Goal: Task Accomplishment & Management: Manage account settings

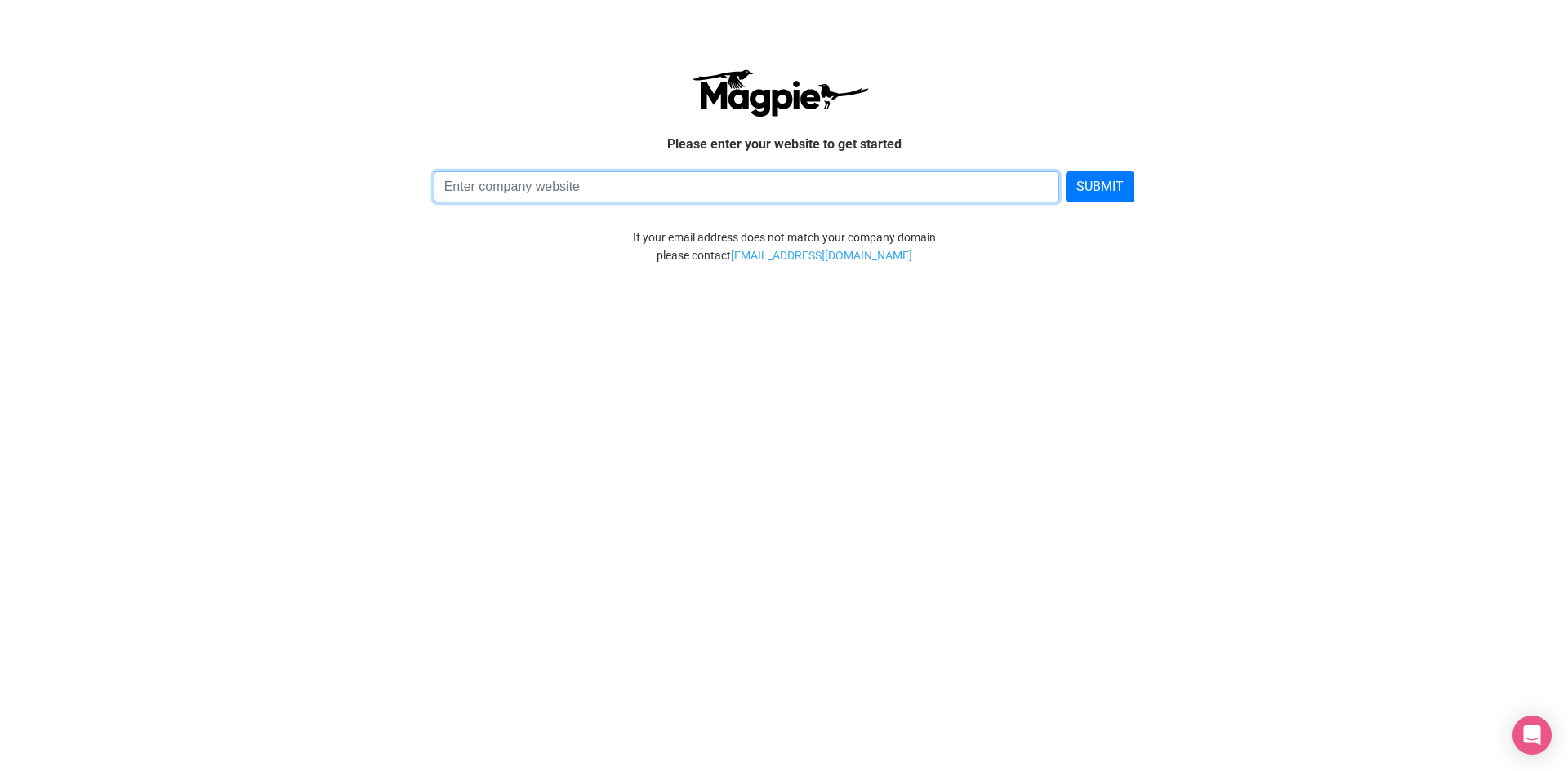
click at [541, 188] on input at bounding box center [746, 187] width 626 height 31
type input "s"
type input "[DOMAIN_NAME]"
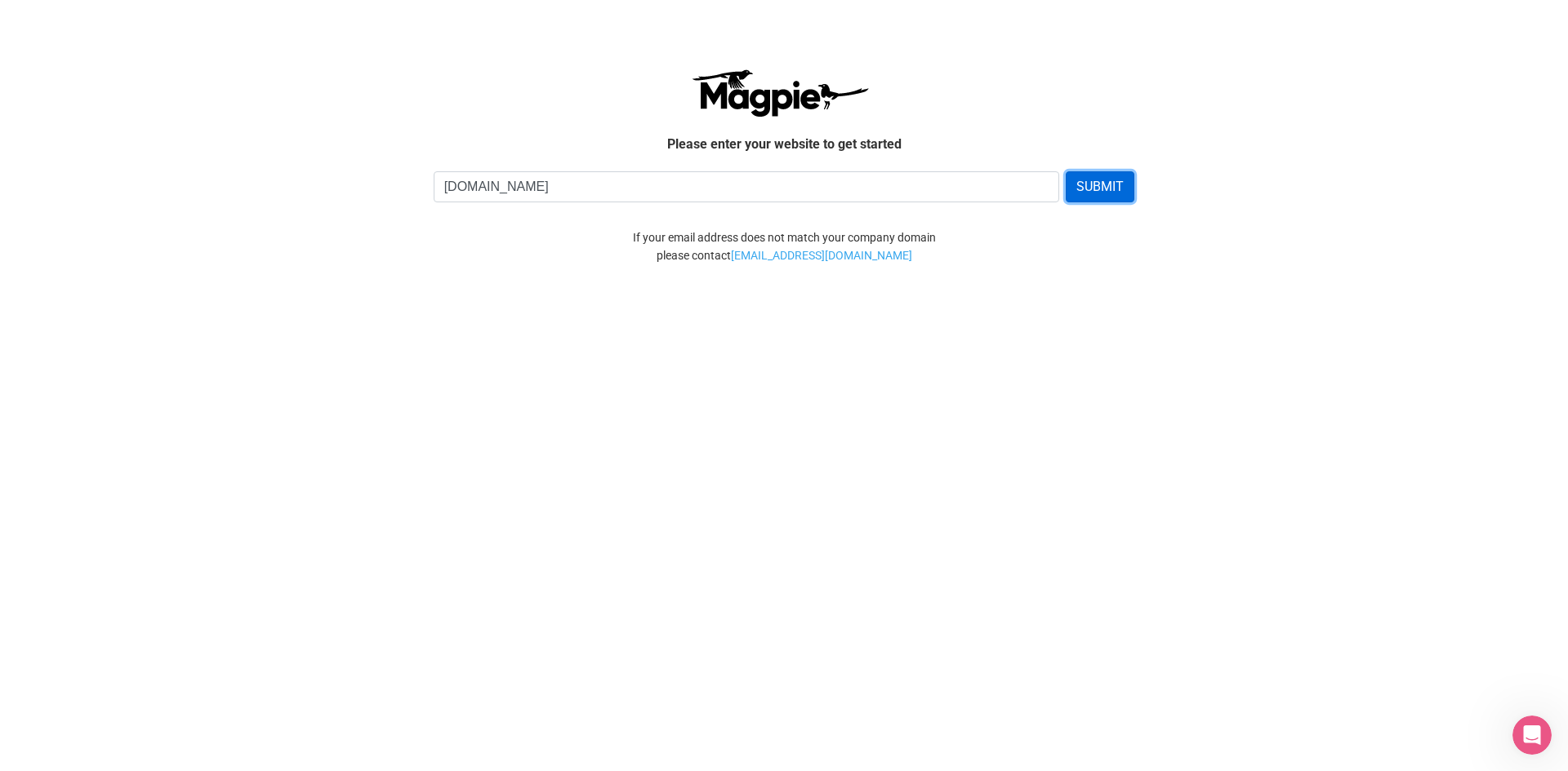
click at [1086, 191] on button "SUBMIT" at bounding box center [1100, 187] width 68 height 31
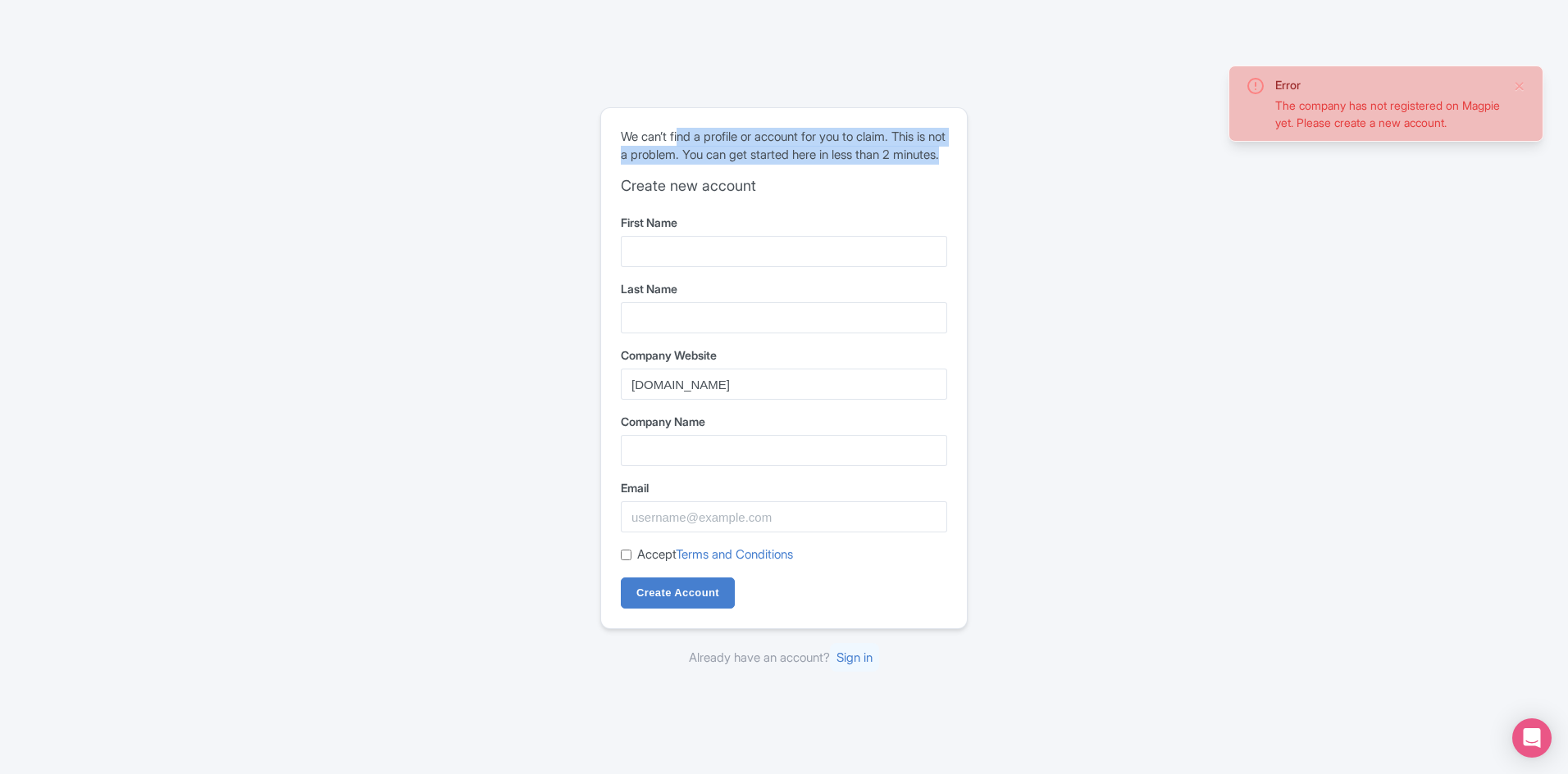
drag, startPoint x: 682, startPoint y: 130, endPoint x: 841, endPoint y: 178, distance: 166.1
click at [841, 178] on div "We can’t find a profile or account for you to claim. This is not a problem. You…" at bounding box center [784, 368] width 366 height 520
drag, startPoint x: 693, startPoint y: 145, endPoint x: 780, endPoint y: 174, distance: 91.7
click at [780, 174] on div "We can’t find a profile or account for you to claim. This is not a problem. You…" at bounding box center [784, 368] width 366 height 520
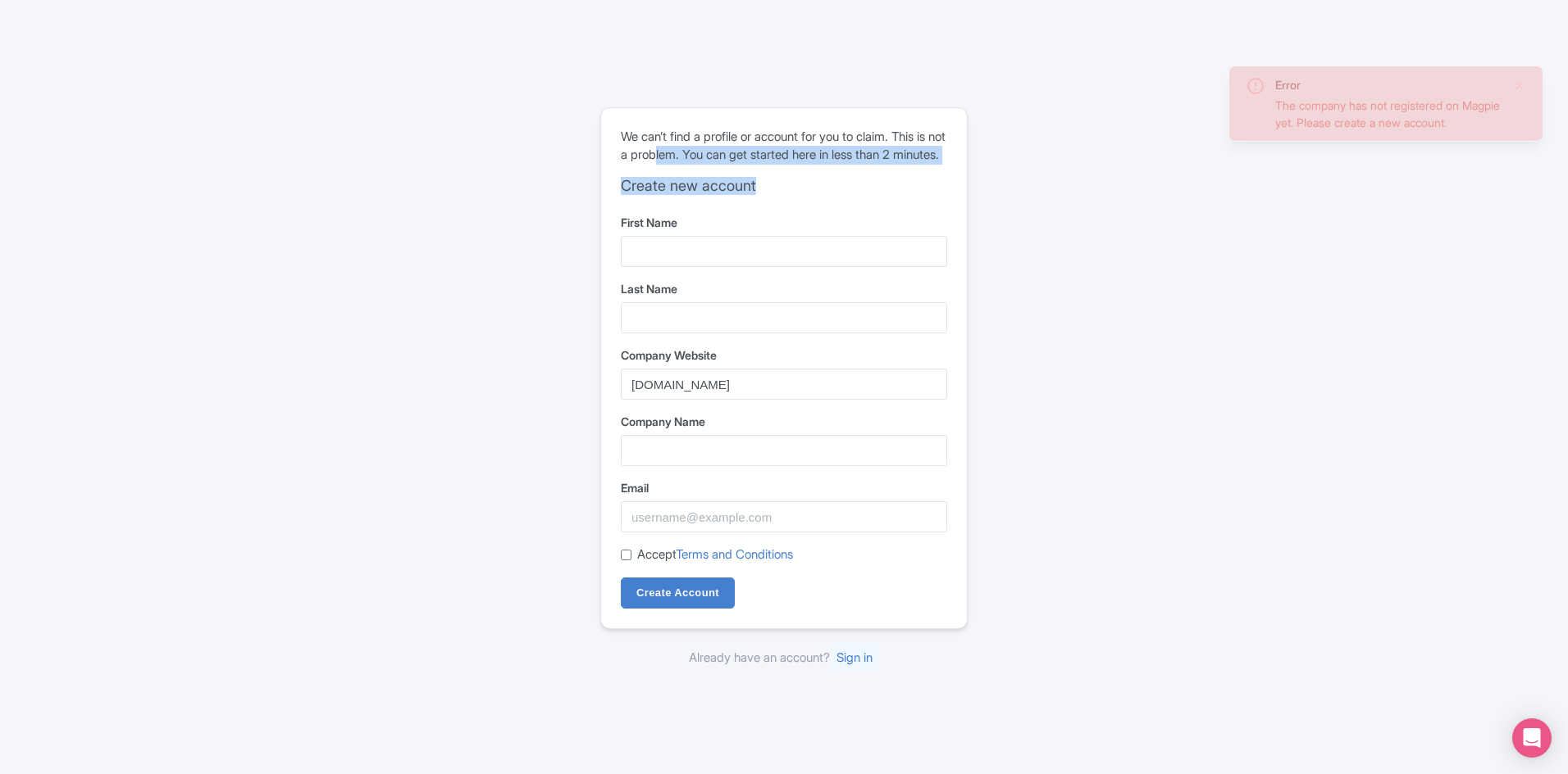
click at [780, 174] on div "We can’t find a profile or account for you to claim. This is not a problem. You…" at bounding box center [784, 368] width 366 height 520
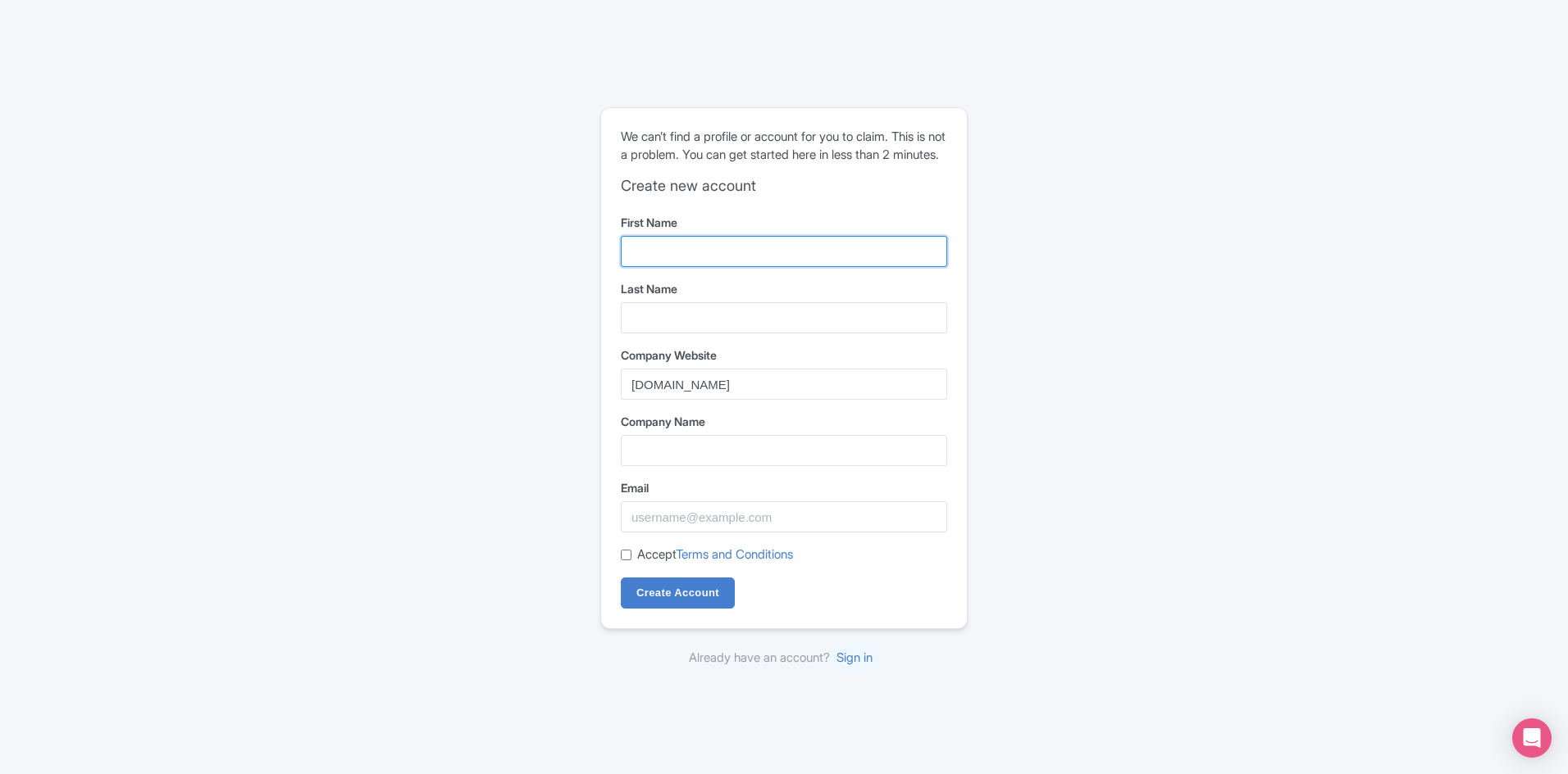
click at [655, 255] on input "First Name" at bounding box center [784, 251] width 326 height 31
type input "[PERSON_NAME]"
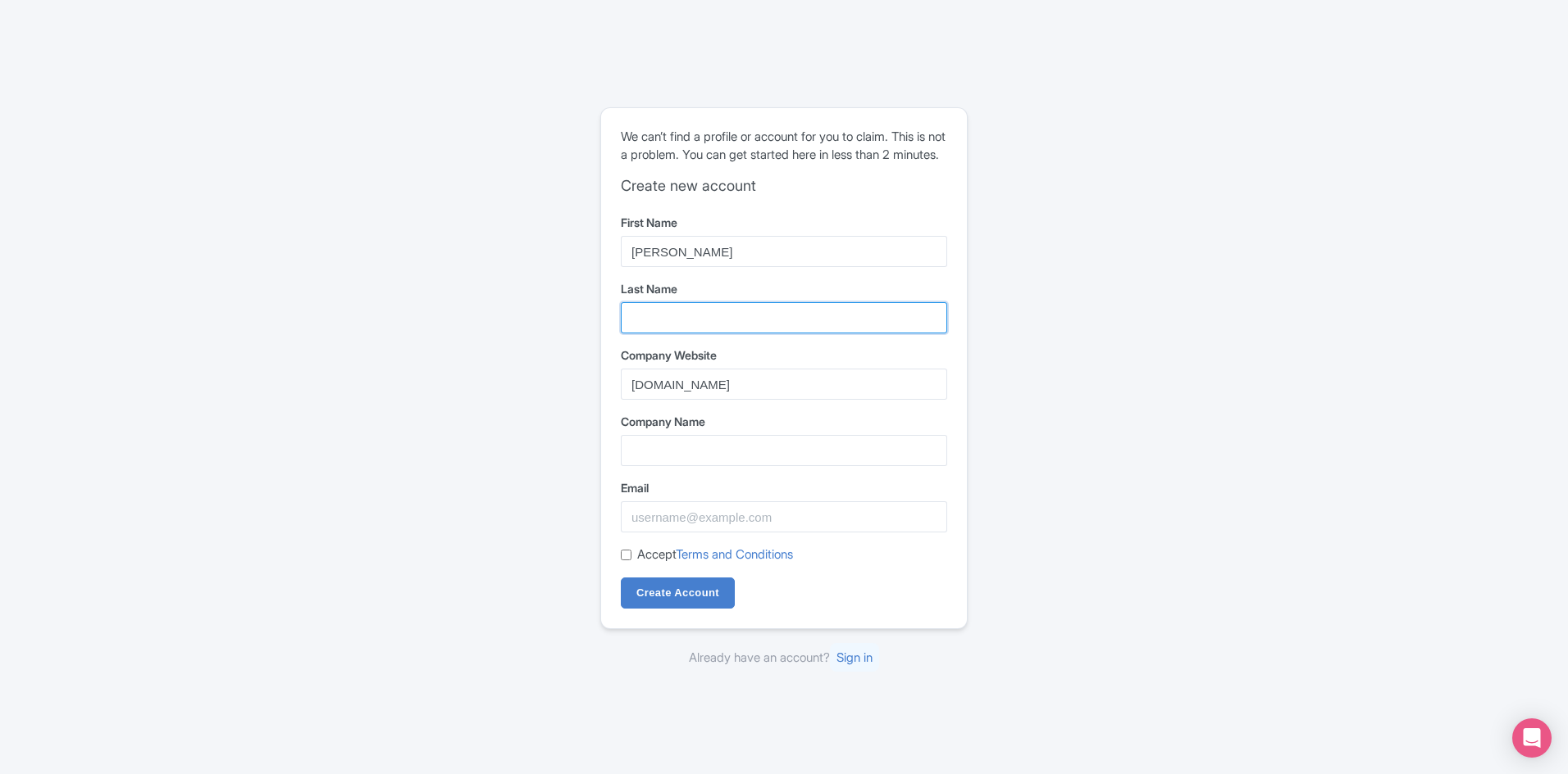
type input "[PERSON_NAME]"
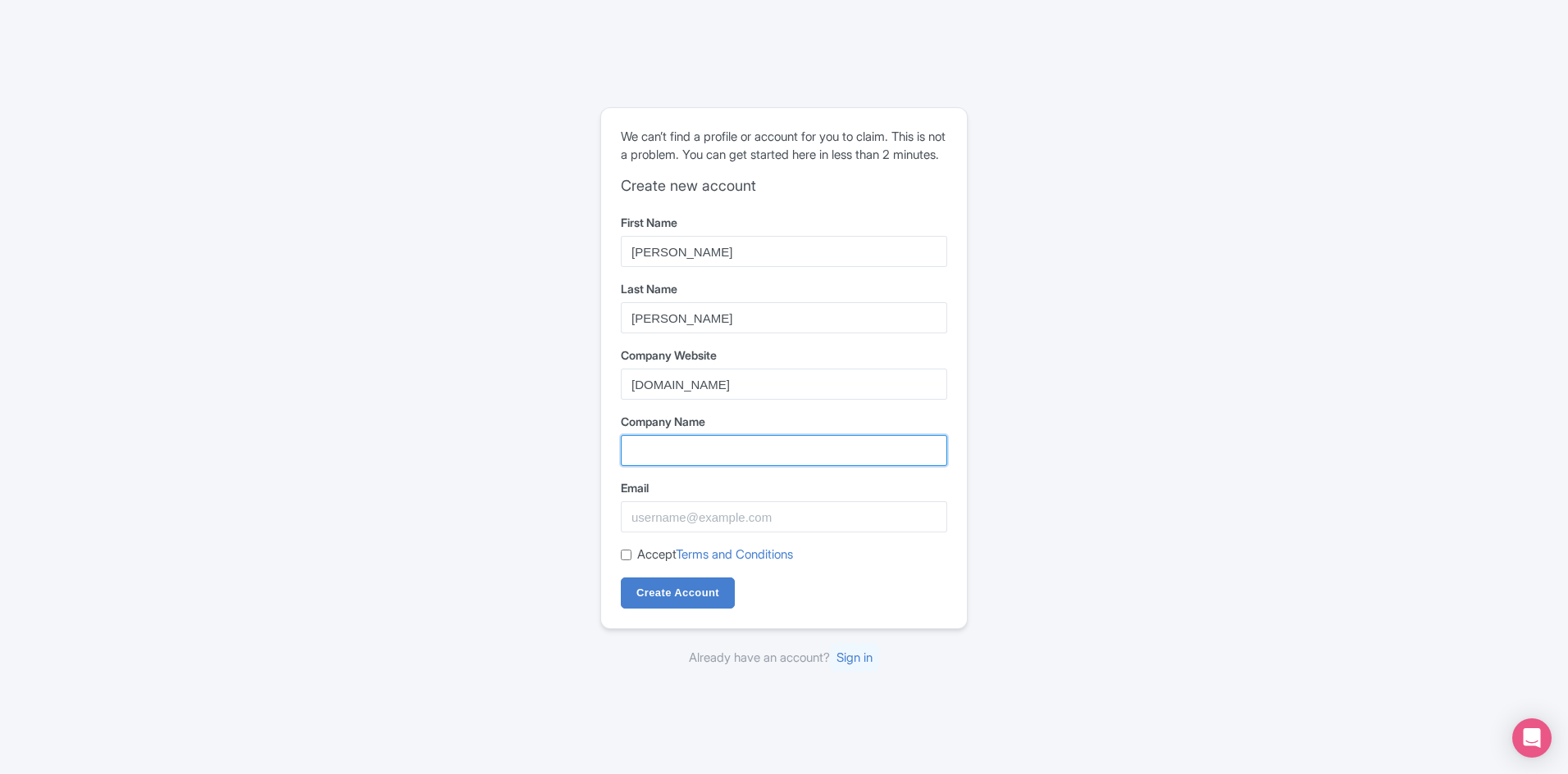
type input "sea the city"
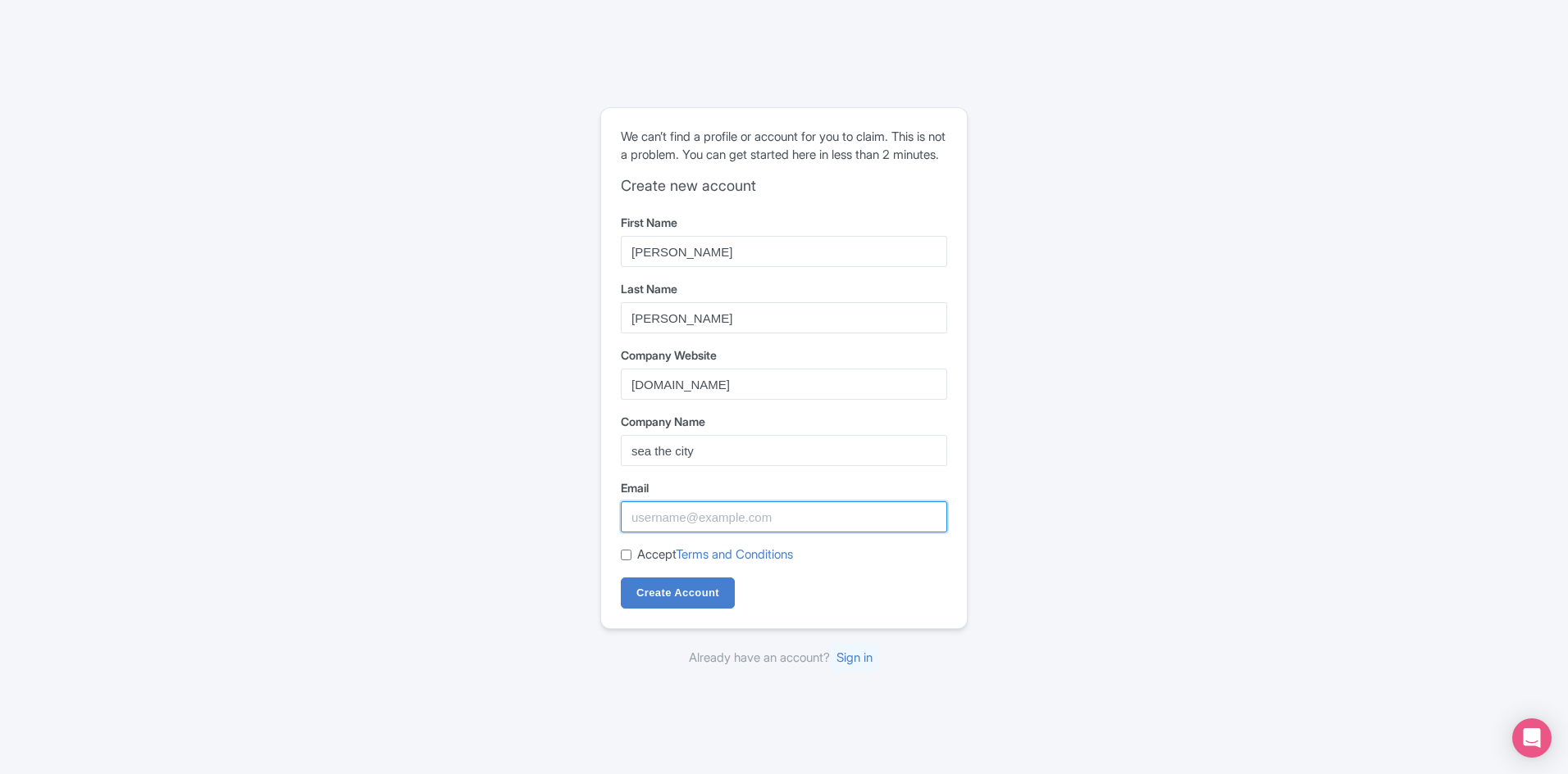
type input "[PERSON_NAME][EMAIL_ADDRESS][DOMAIN_NAME]"
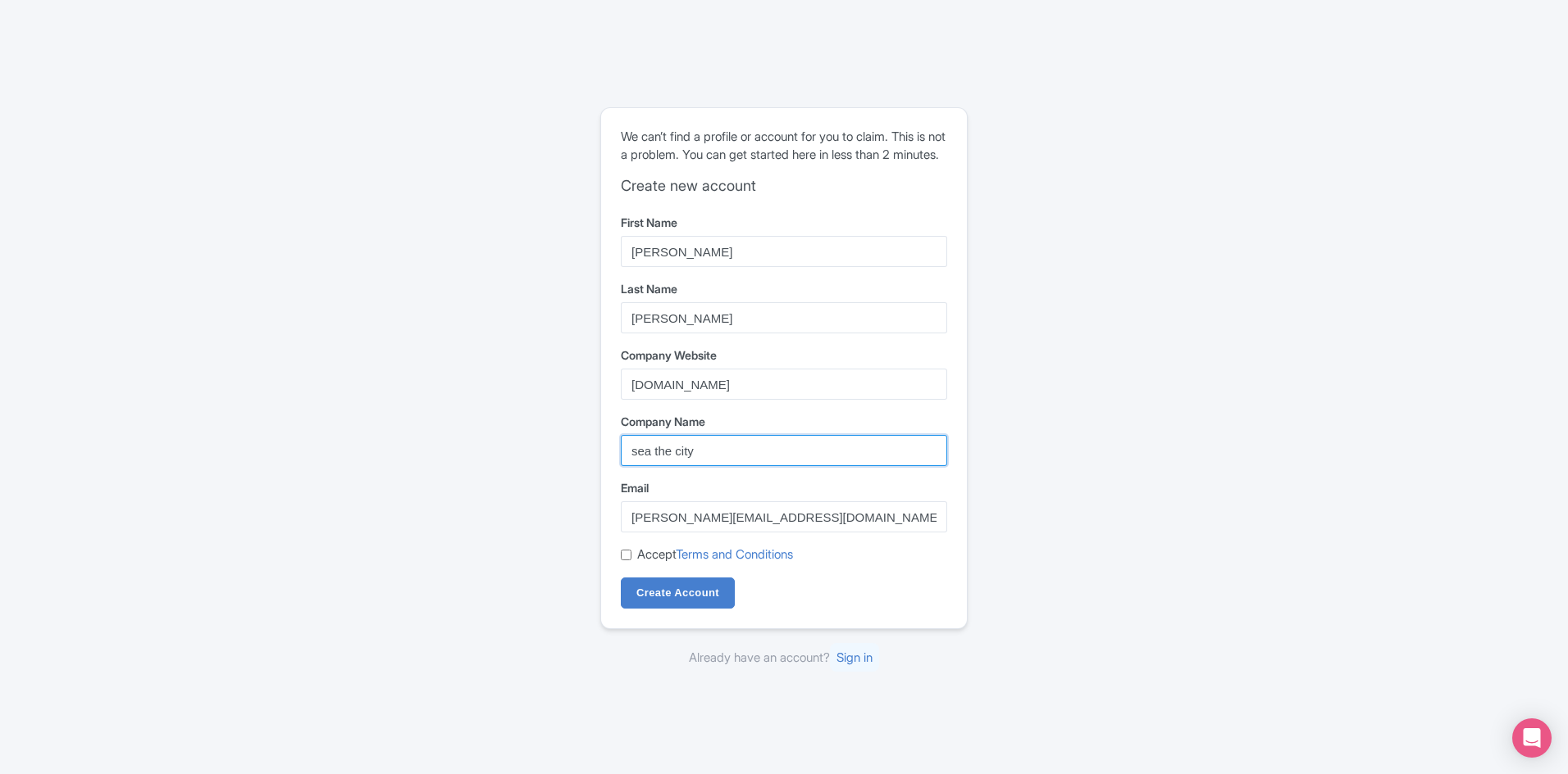
drag, startPoint x: 699, startPoint y: 459, endPoint x: 569, endPoint y: 450, distance: 130.3
click at [569, 450] on div "Error The company has not registered on Magpie yet. Please create a new account…" at bounding box center [784, 387] width 1049 height 574
type input "Sea the City"
click at [1130, 469] on div "Error The company has not registered on Magpie yet. Please create a new account…" at bounding box center [784, 387] width 1049 height 574
click at [625, 561] on input "Accept Terms and Conditions" at bounding box center [626, 555] width 10 height 10
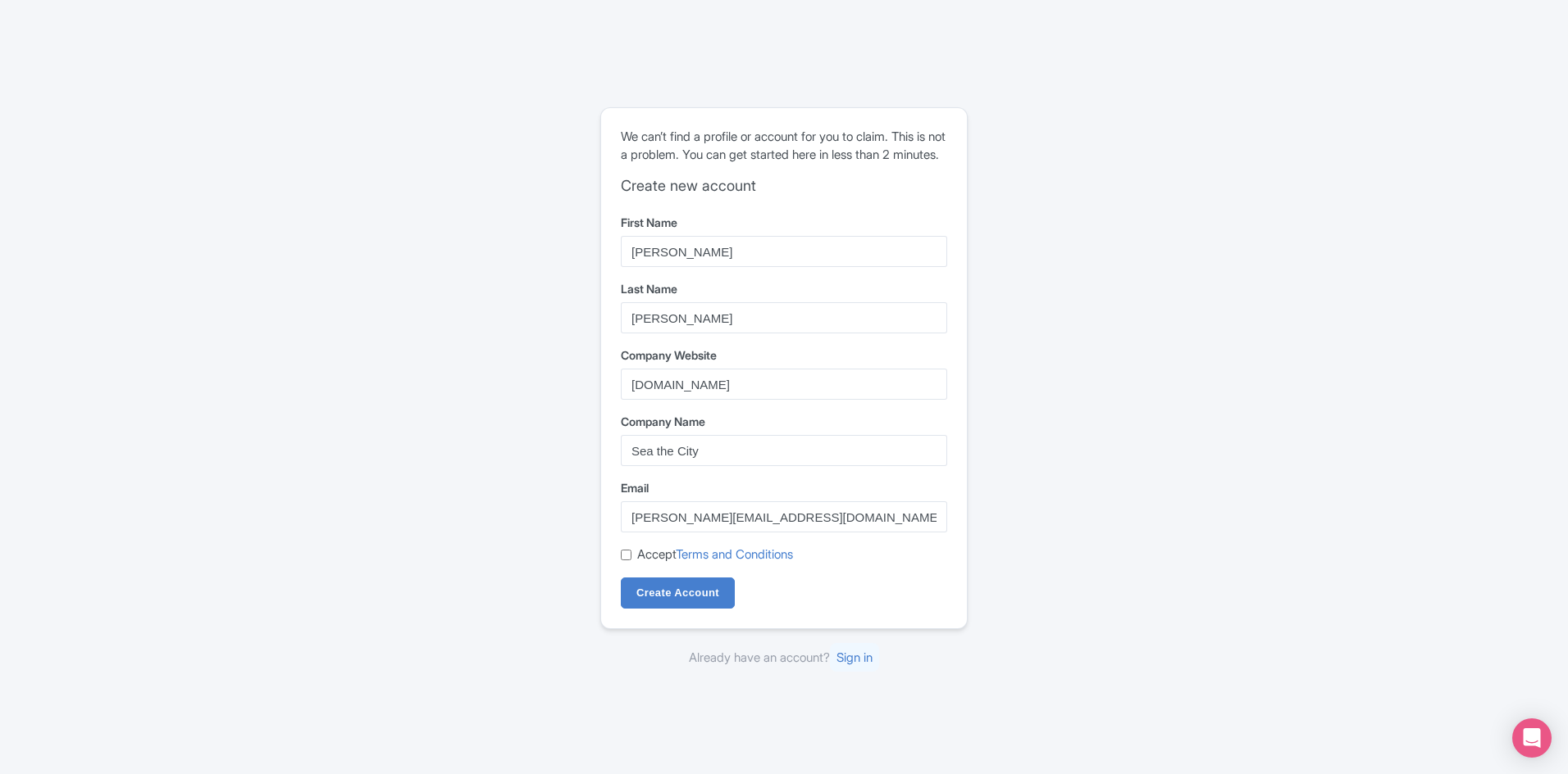
checkbox input "true"
click at [673, 601] on input "Create Account" at bounding box center [677, 594] width 114 height 31
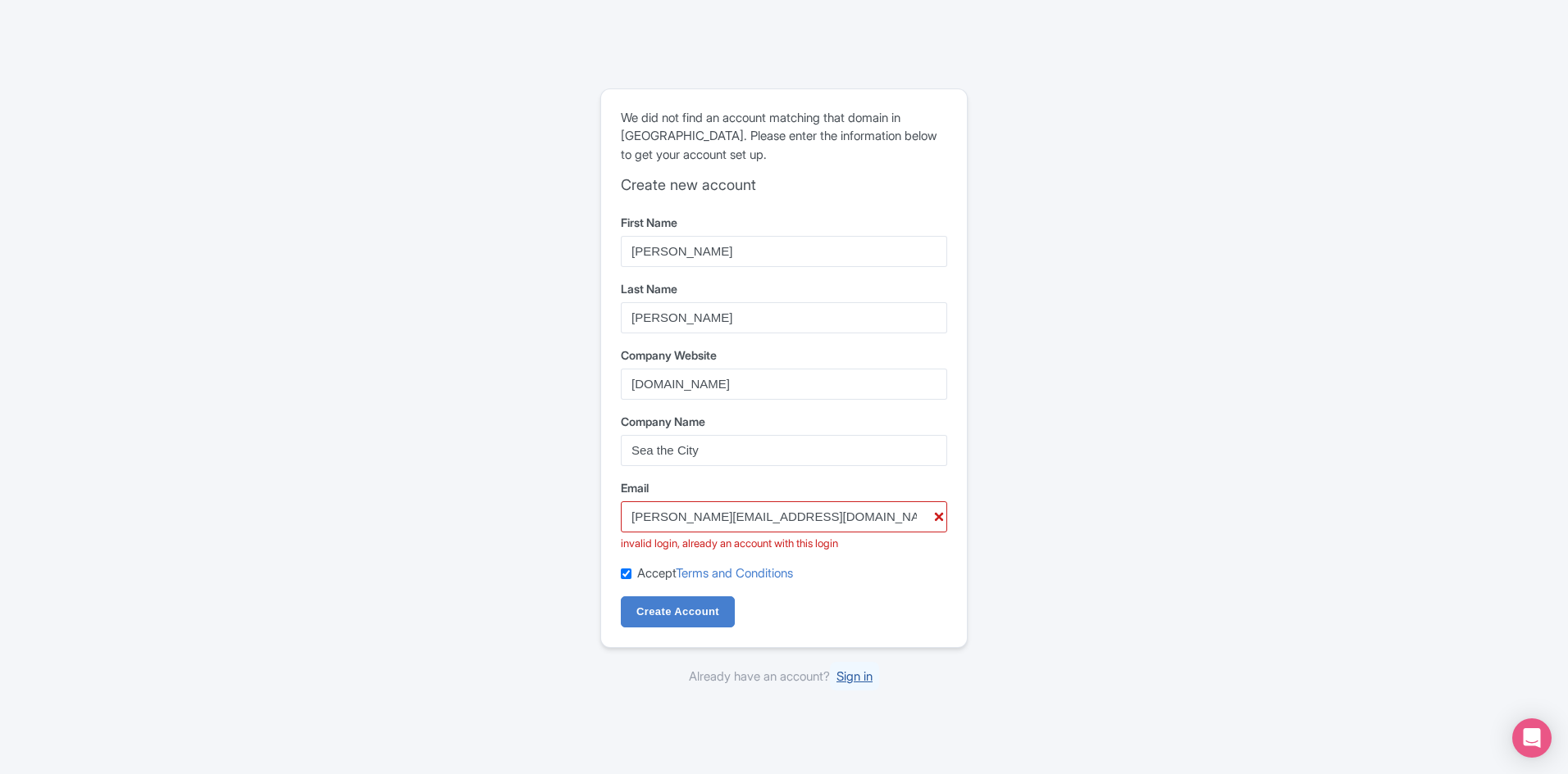
click at [846, 671] on link "Sign in" at bounding box center [854, 676] width 49 height 29
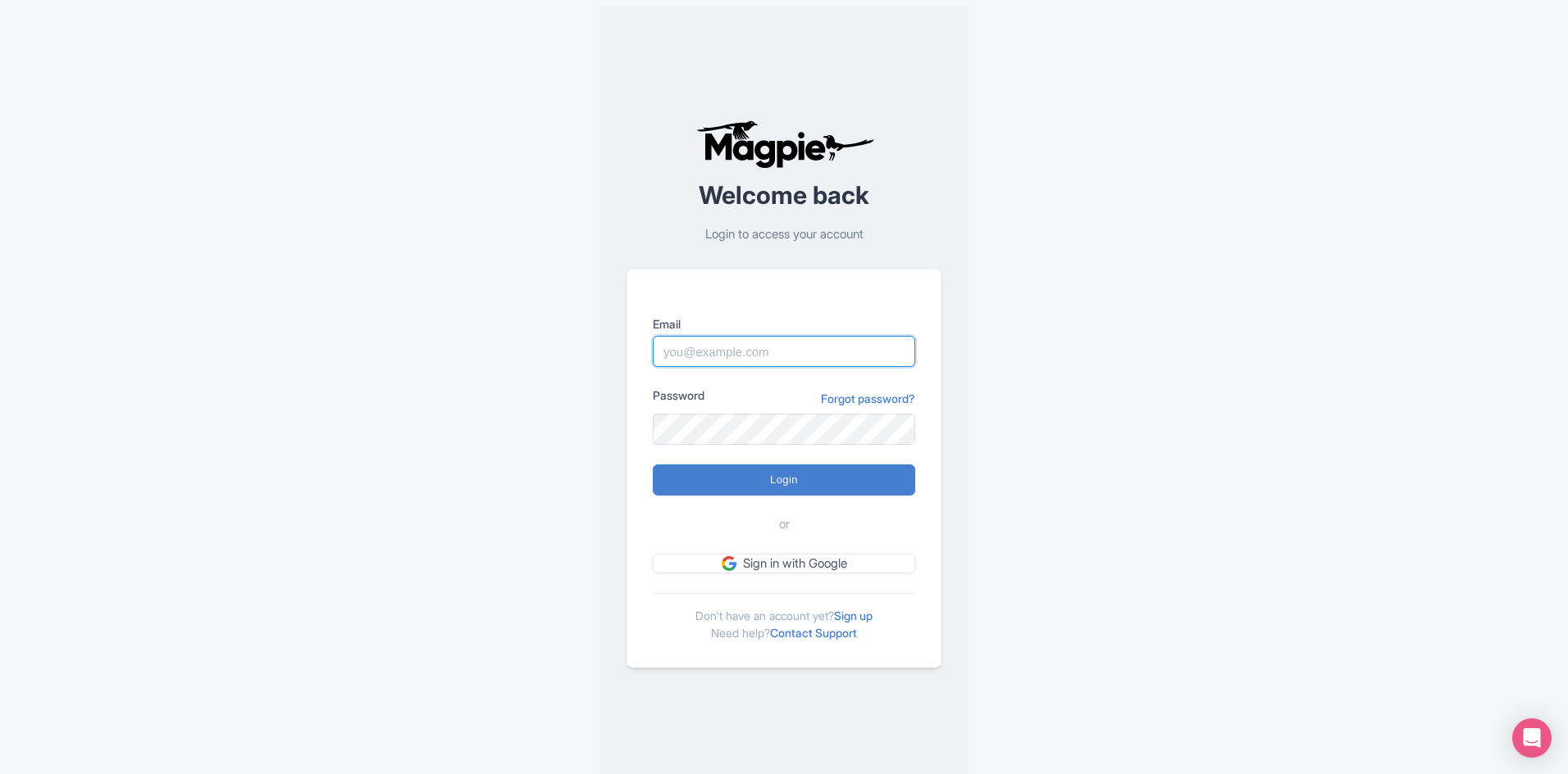
click at [690, 344] on input "Email" at bounding box center [784, 352] width 263 height 31
type input "ADAM@SEATHECITY.COM"
click at [653, 465] on input "Login" at bounding box center [784, 480] width 263 height 31
type input "Logging in..."
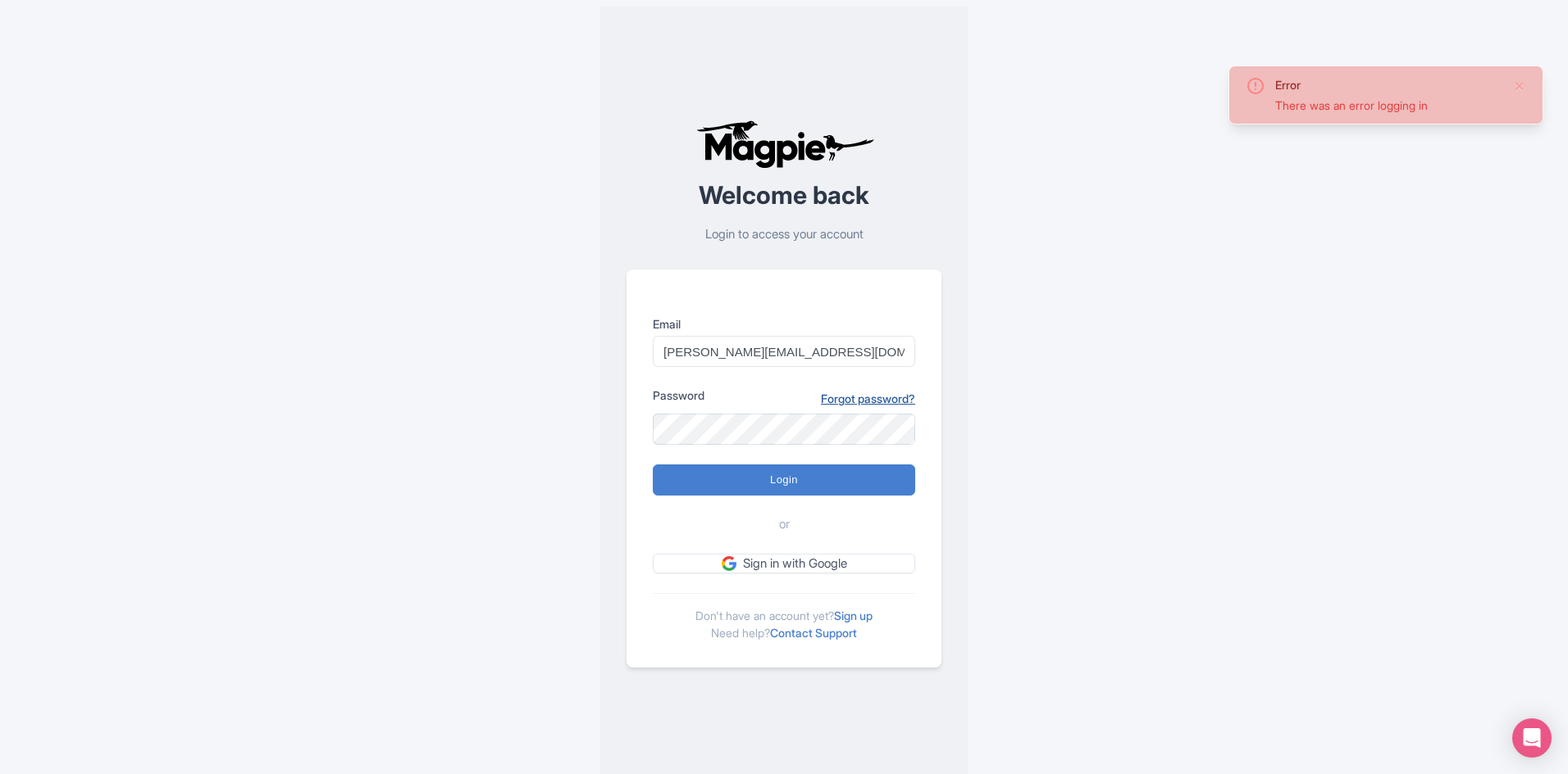
click at [882, 399] on link "Forgot password?" at bounding box center [867, 399] width 95 height 17
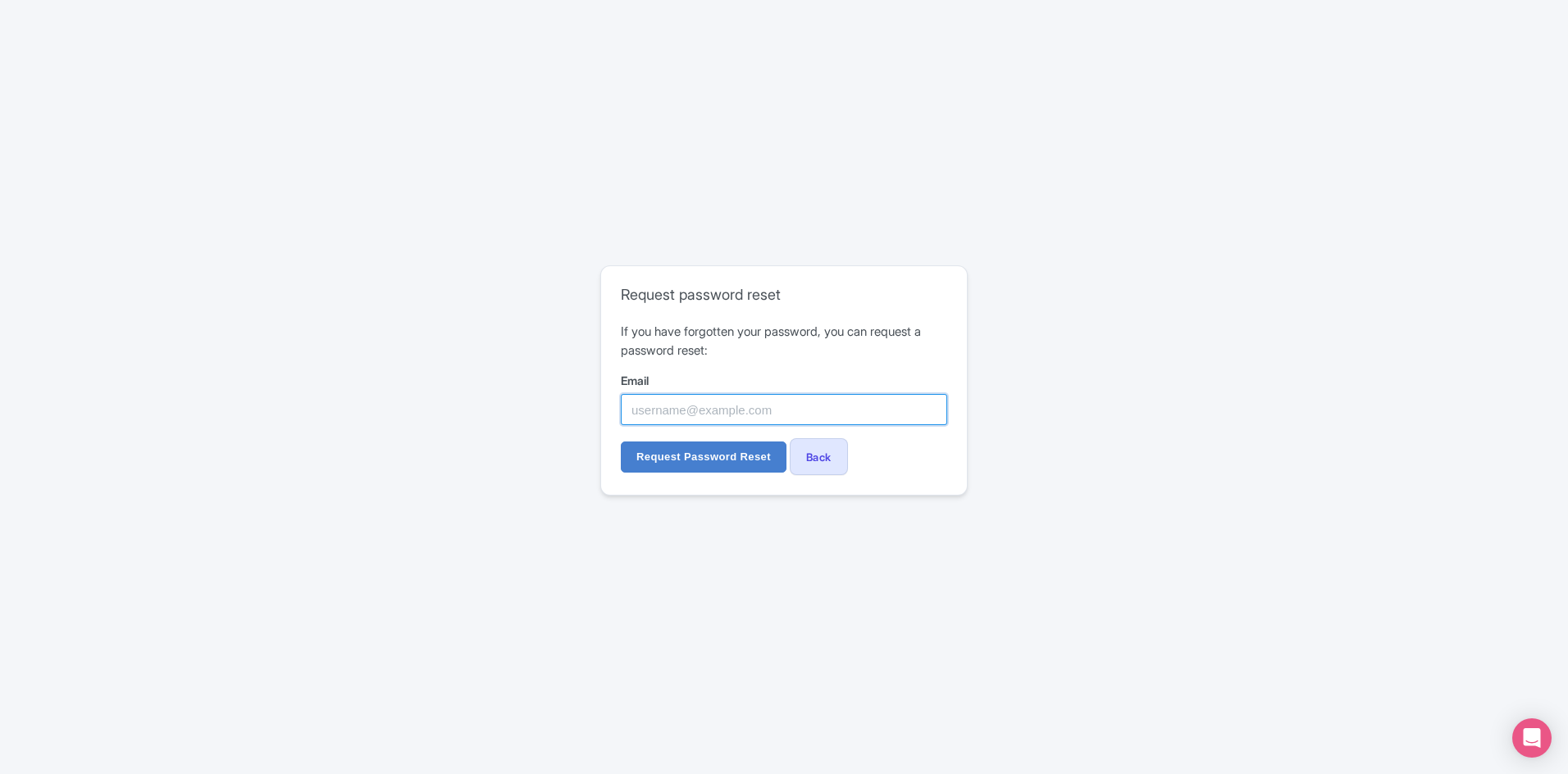
click at [738, 410] on input "Email" at bounding box center [784, 410] width 326 height 31
type input "[PERSON_NAME][EMAIL_ADDRESS][DOMAIN_NAME]"
click at [689, 459] on input "Request Password Reset" at bounding box center [703, 458] width 166 height 31
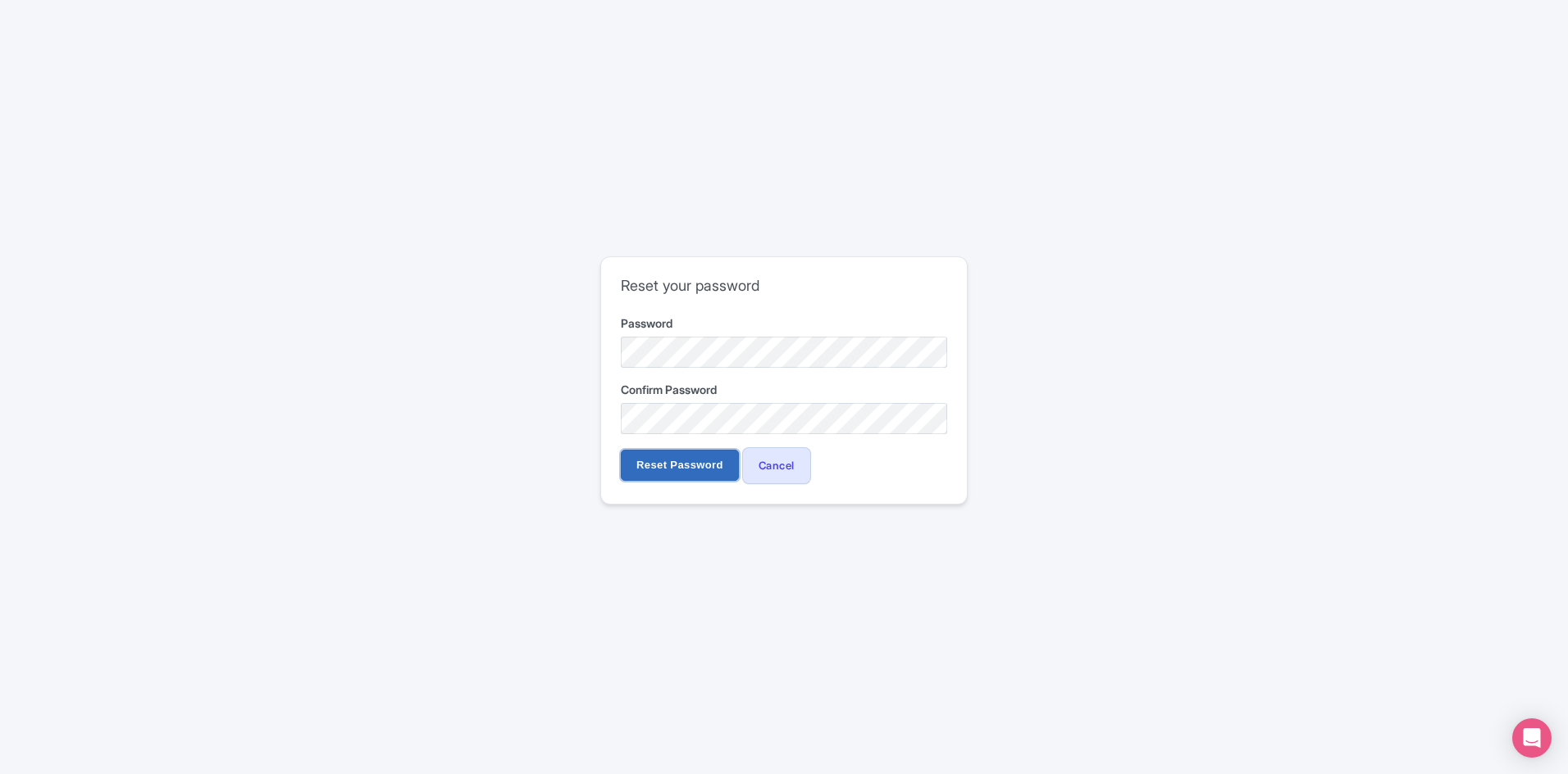
click at [683, 467] on input "Reset Password" at bounding box center [680, 465] width 118 height 31
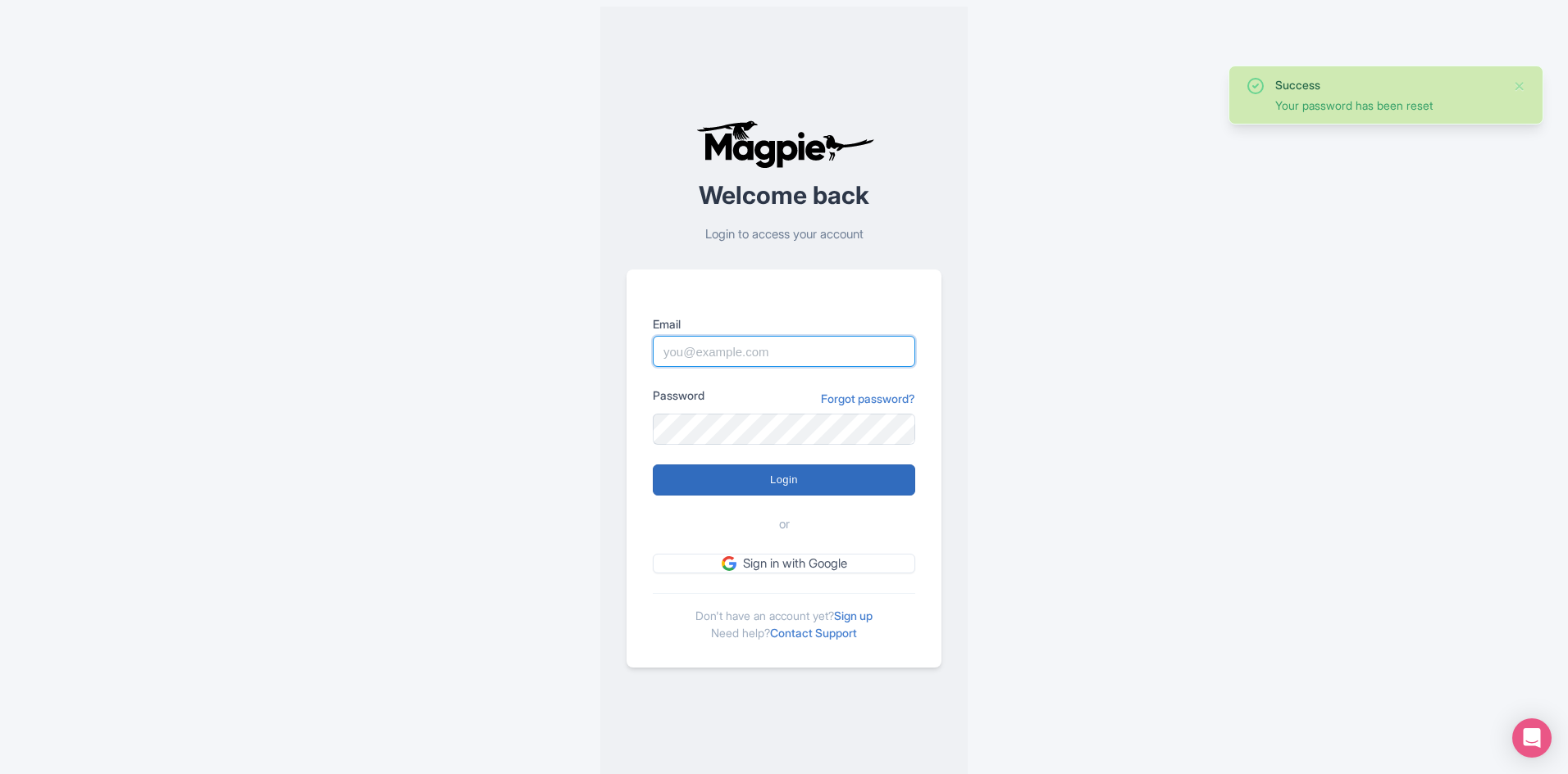
type input "[PERSON_NAME][EMAIL_ADDRESS][DOMAIN_NAME]"
click at [775, 481] on input "Login" at bounding box center [784, 480] width 263 height 31
type input "Logging in..."
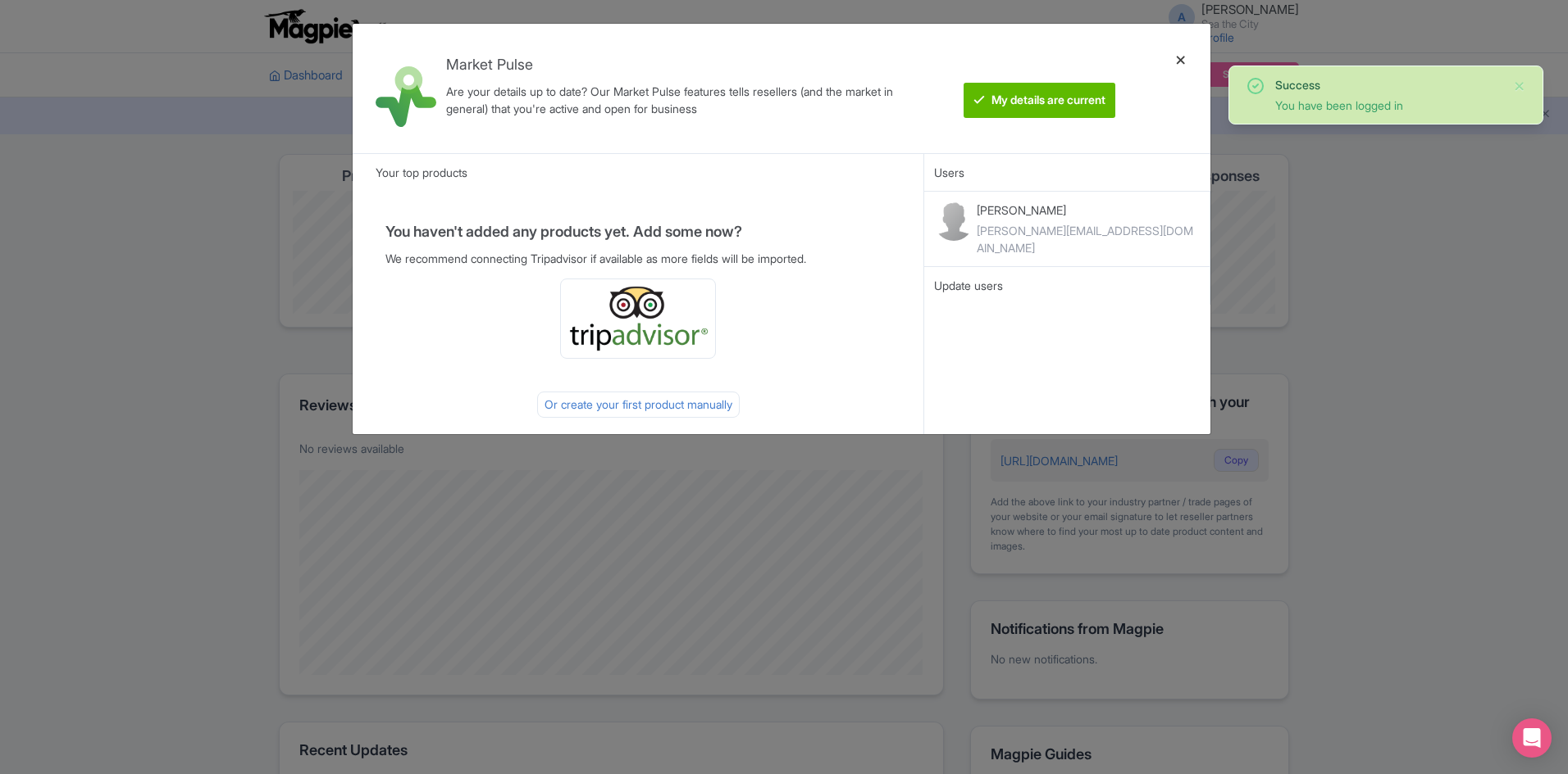
click at [1173, 60] on div at bounding box center [1180, 88] width 39 height 103
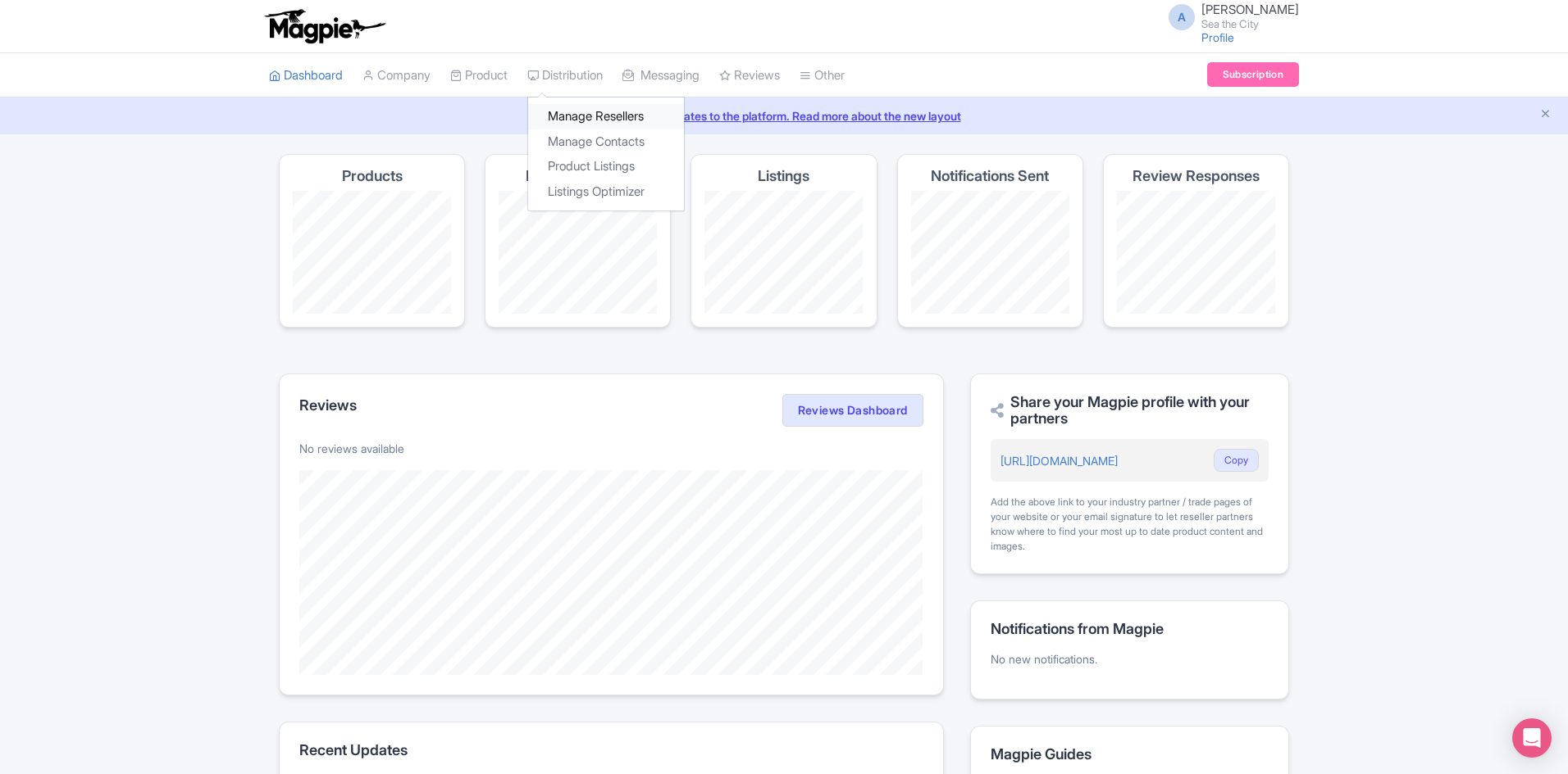
click at [581, 116] on link "Manage Resellers" at bounding box center [606, 116] width 156 height 25
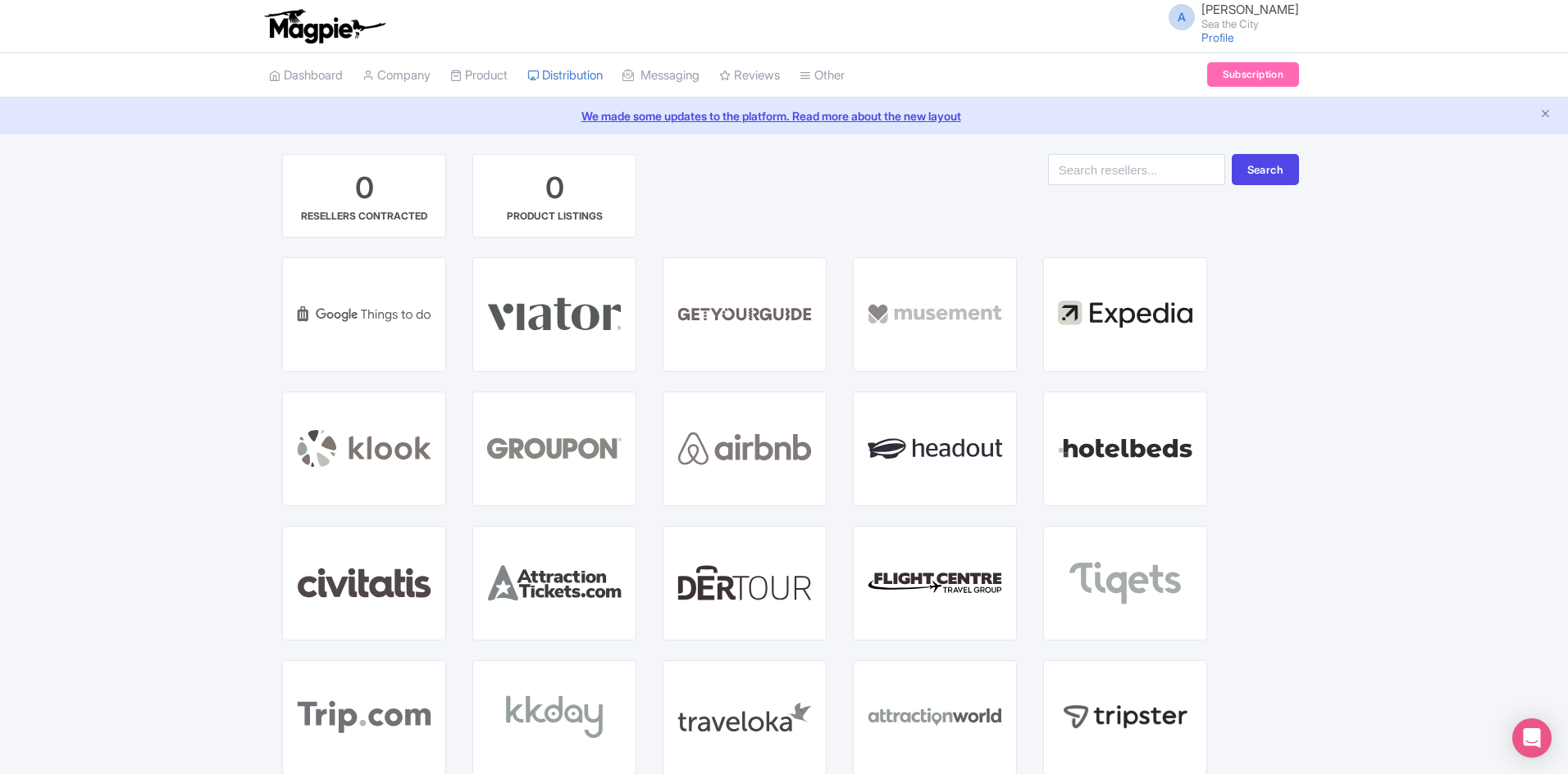
click at [739, 192] on div "0 RESELLERS CONTRACTED 0 PRODUCT LISTINGS" at bounding box center [578, 205] width 618 height 103
click at [886, 187] on link "Magpie Pricing" at bounding box center [890, 192] width 179 height 25
